Goal: Go to known website: Access a specific website the user already knows

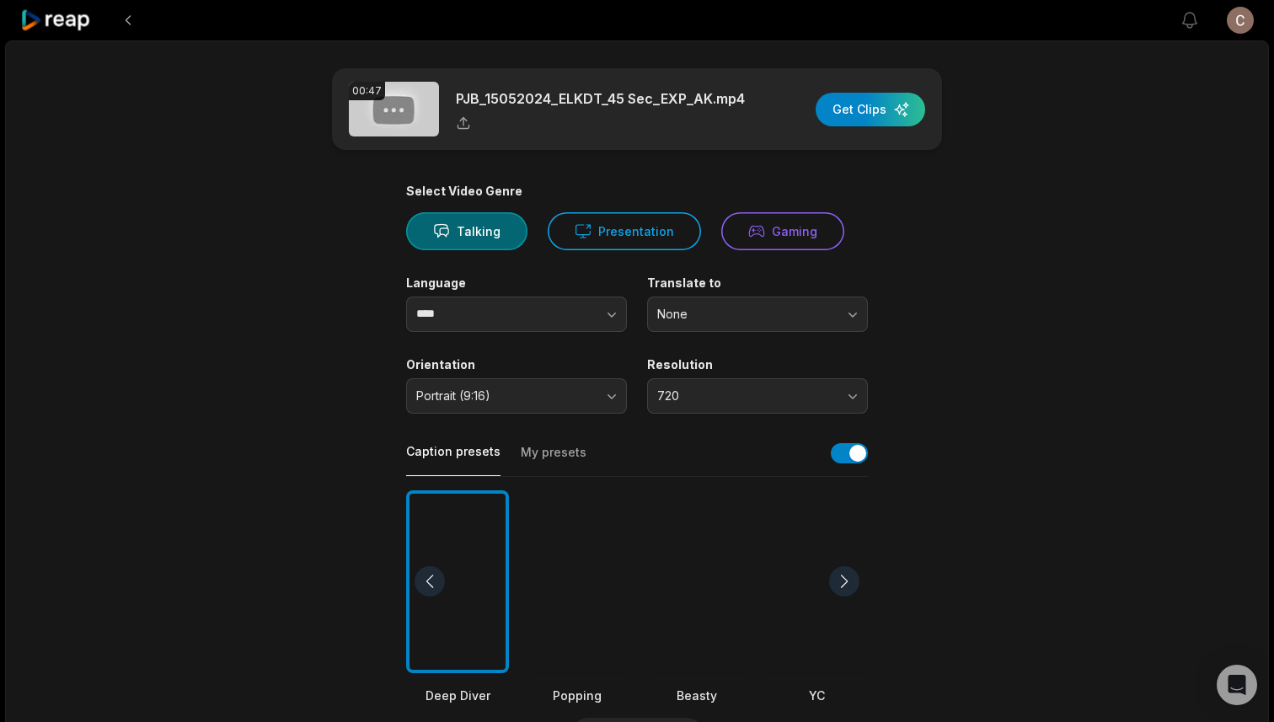
click at [80, 21] on icon at bounding box center [56, 20] width 72 height 23
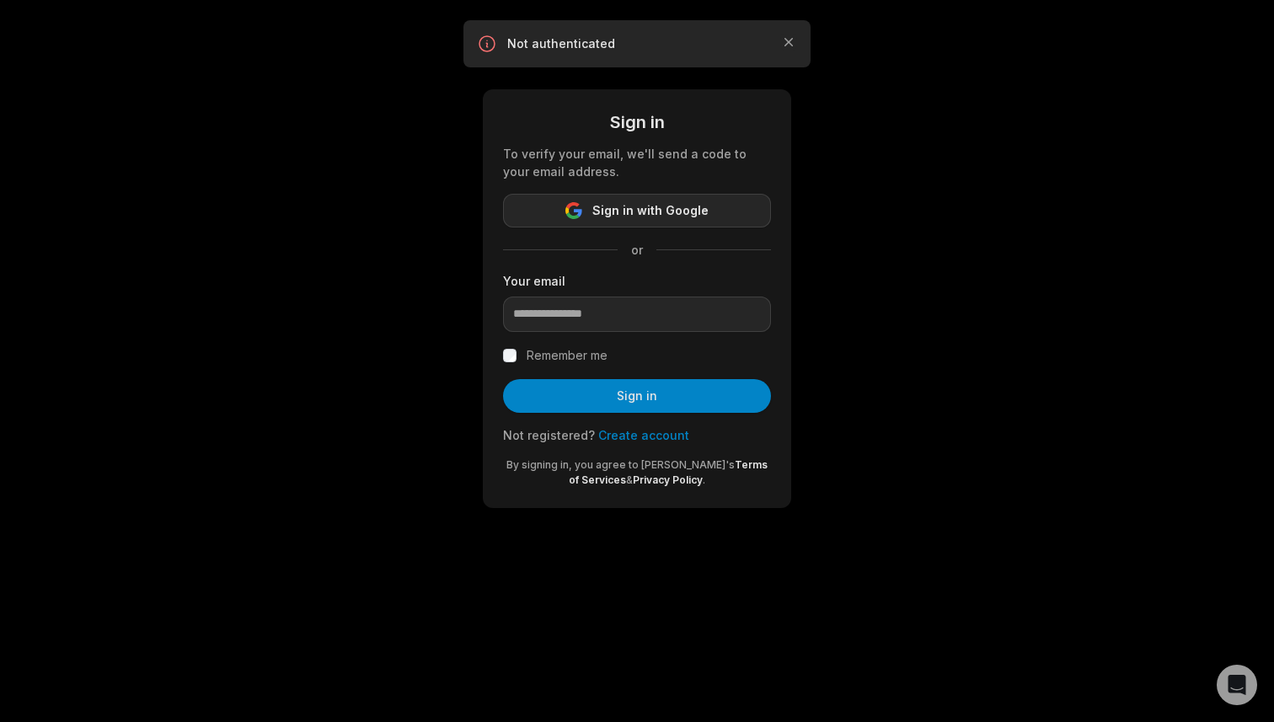
click at [622, 212] on span "Sign in with Google" at bounding box center [650, 210] width 116 height 20
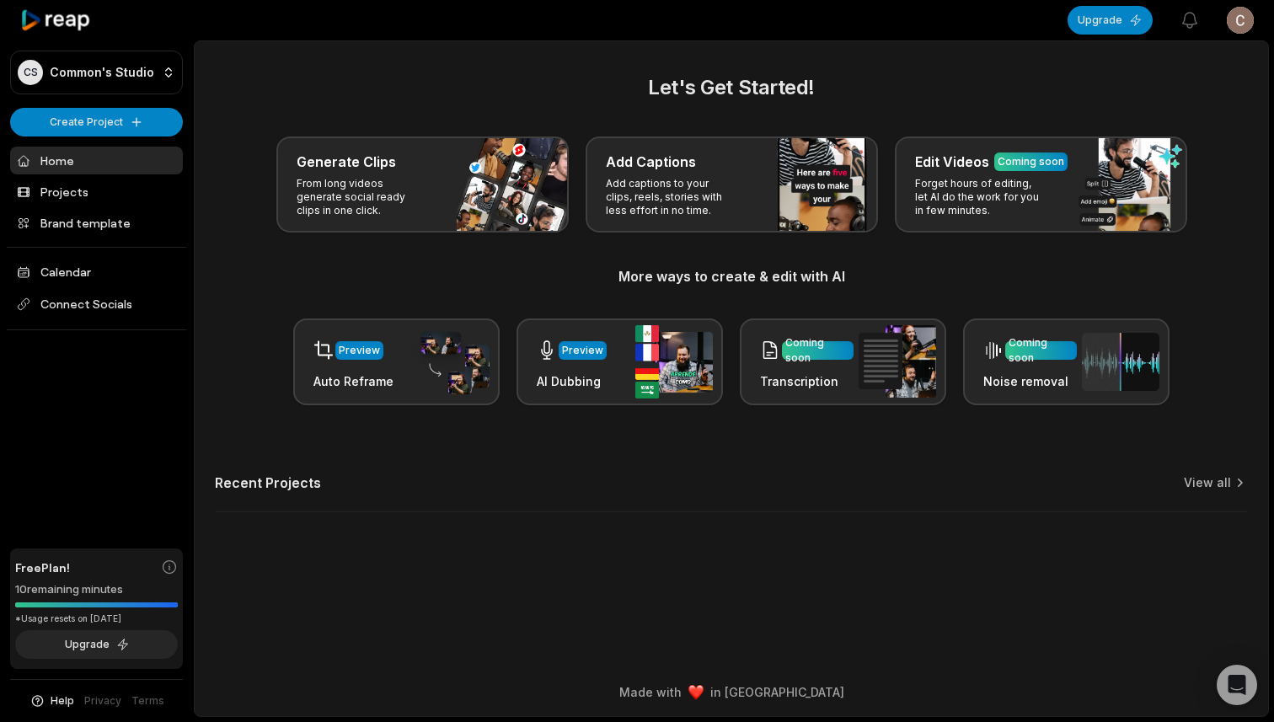
click at [84, 159] on link "Home" at bounding box center [96, 161] width 173 height 28
